Goal: Find specific page/section: Find specific page/section

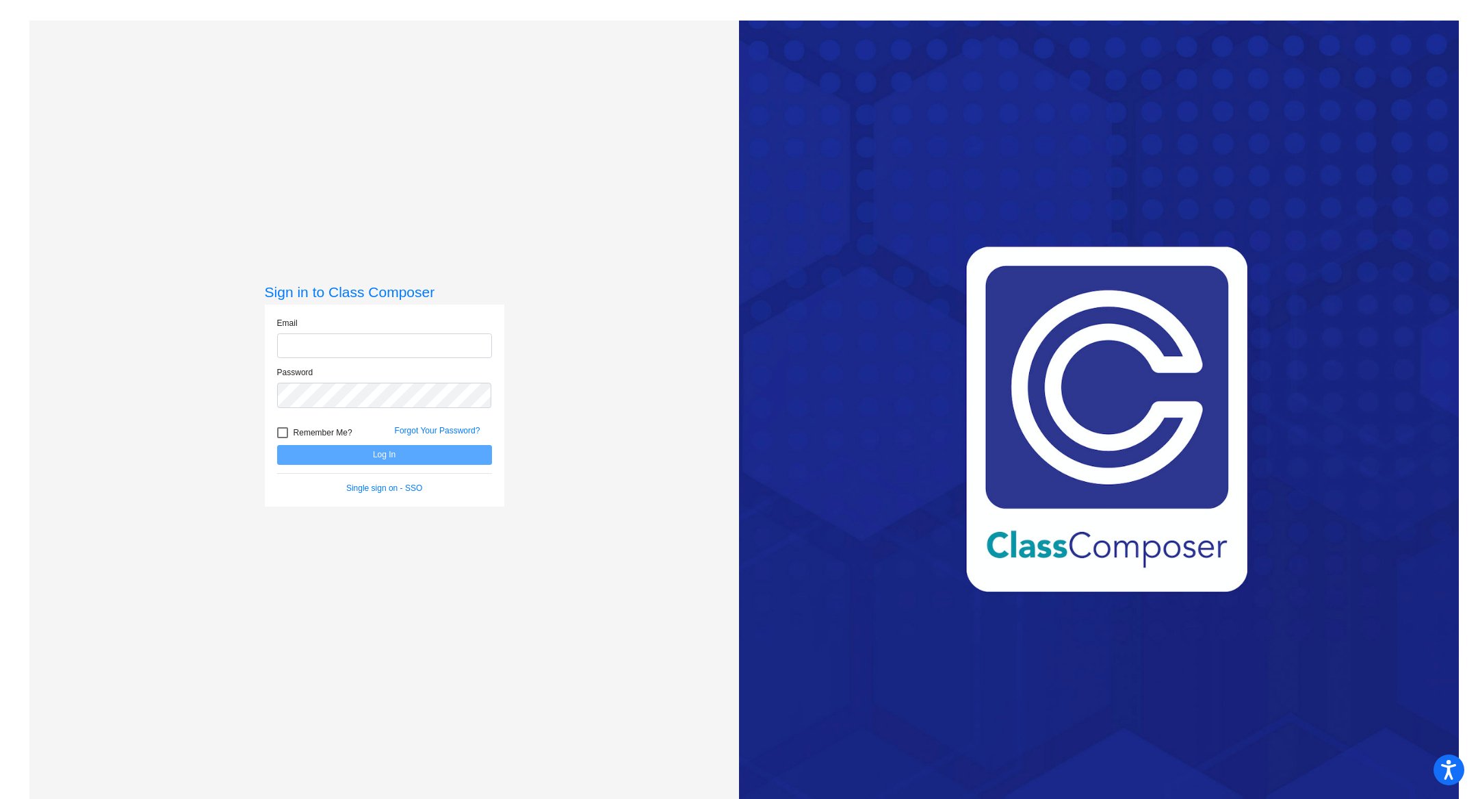
type input "[EMAIL_ADDRESS][PERSON_NAME][DOMAIN_NAME]"
click at [483, 457] on button "Log In" at bounding box center [384, 455] width 215 height 20
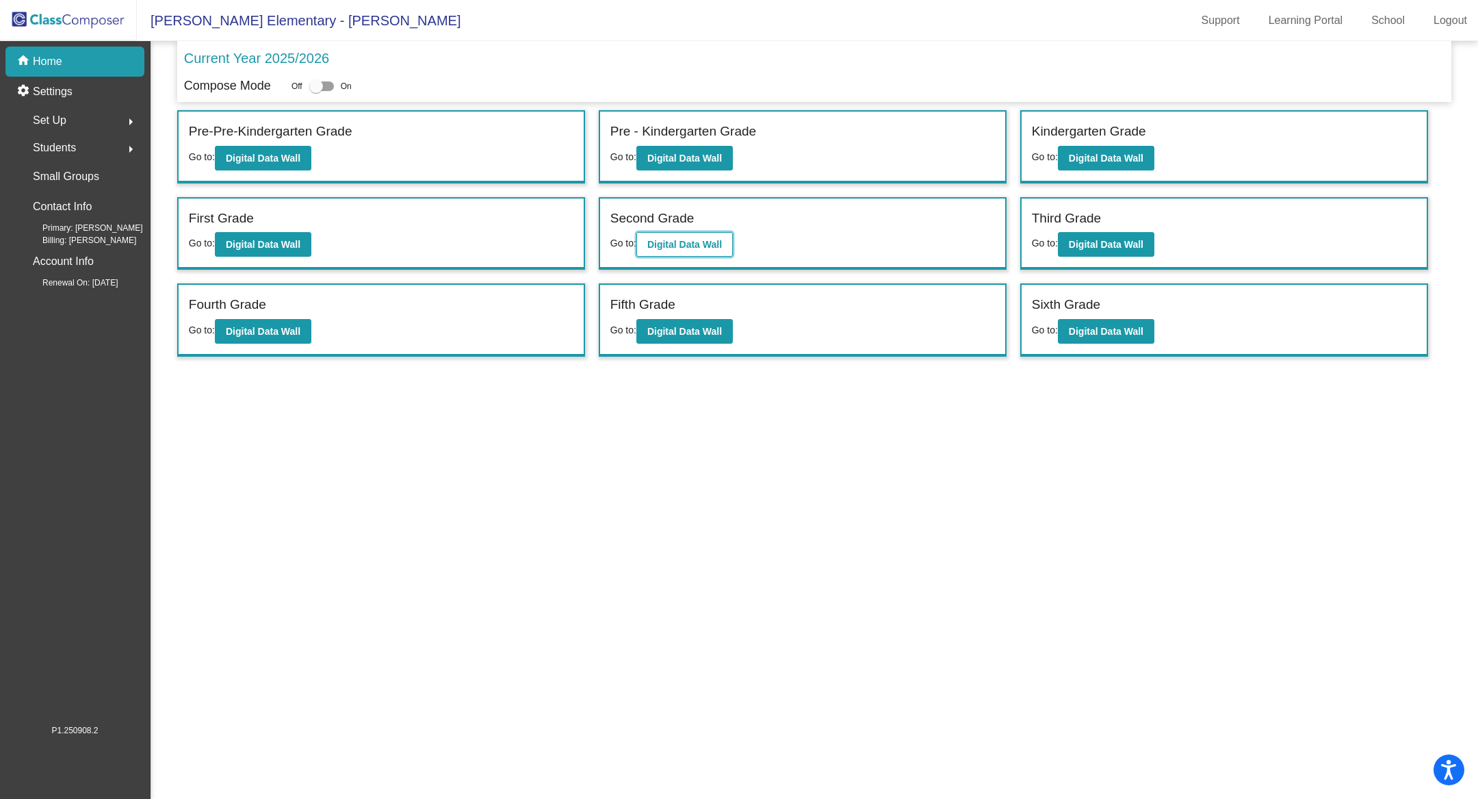
click at [678, 242] on b "Digital Data Wall" at bounding box center [684, 244] width 75 height 11
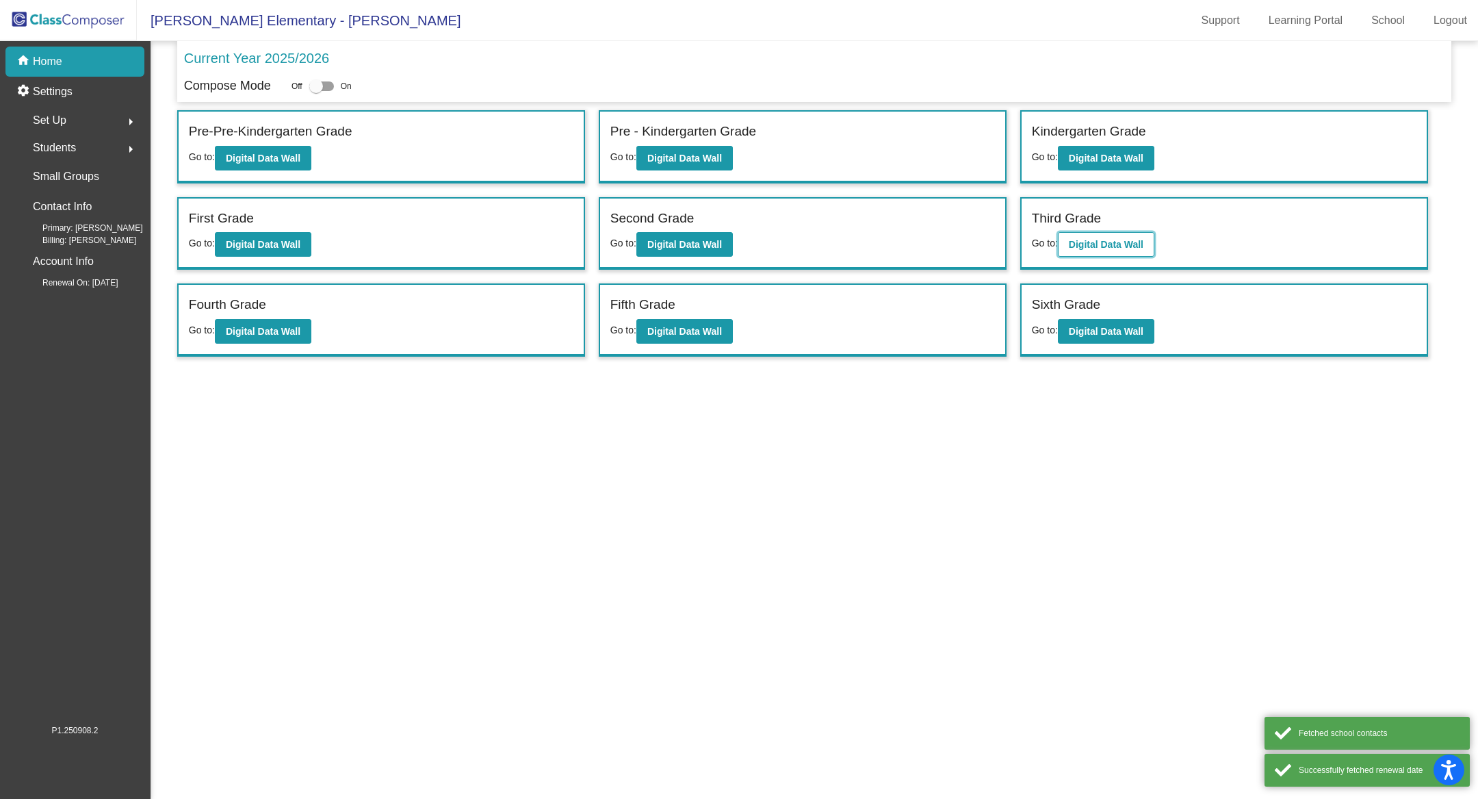
click at [1081, 239] on b "Digital Data Wall" at bounding box center [1106, 244] width 75 height 11
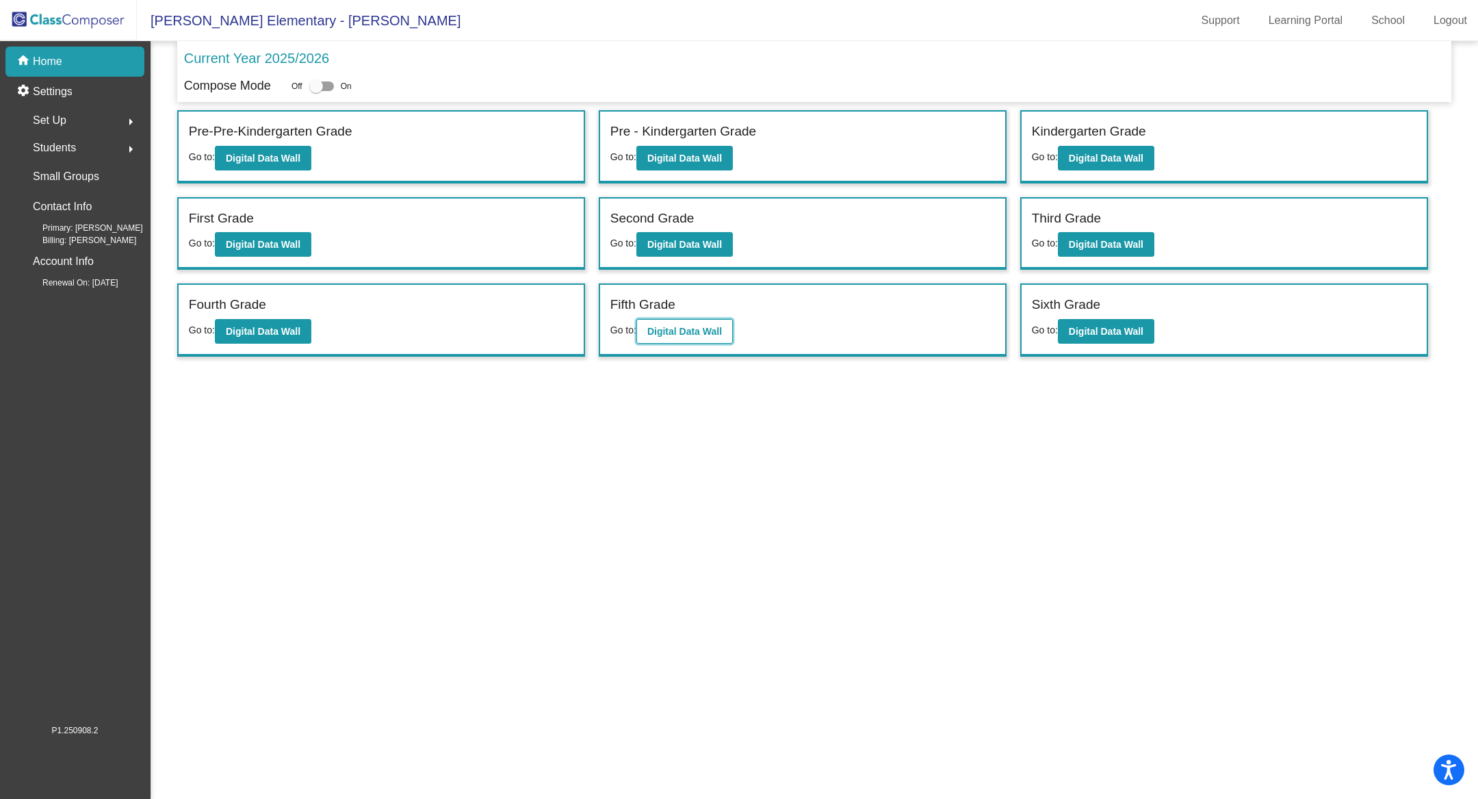
click at [717, 319] on button "Digital Data Wall" at bounding box center [685, 331] width 97 height 25
